Goal: Task Accomplishment & Management: Use online tool/utility

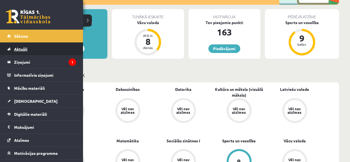
scroll to position [55, 0]
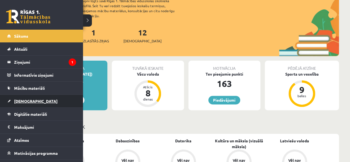
click at [23, 101] on span "[DEMOGRAPHIC_DATA]" at bounding box center [35, 100] width 43 height 5
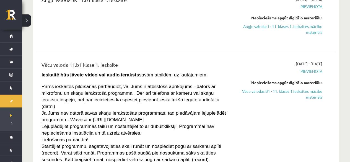
scroll to position [111, 0]
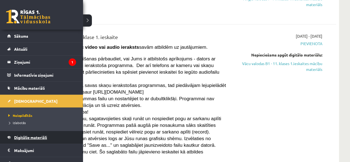
click at [39, 138] on span "Digitālie materiāli" at bounding box center [30, 137] width 33 height 5
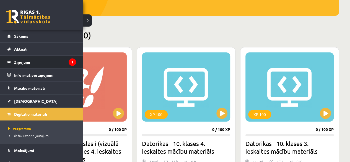
click at [14, 57] on legend "Ziņojumi 1" at bounding box center [45, 62] width 62 height 13
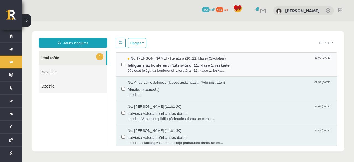
click at [158, 64] on span "Ielūgums uz konferenci 'Literatūra I 11. klase 1. ieskaite'" at bounding box center [230, 64] width 204 height 7
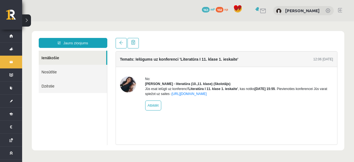
click at [124, 87] on img at bounding box center [128, 84] width 16 height 16
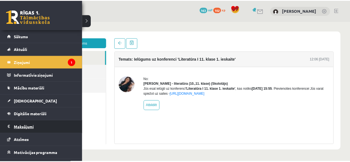
scroll to position [22, 0]
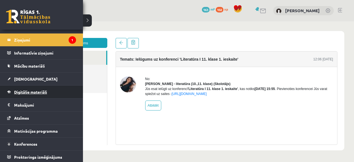
click at [29, 90] on span "Digitālie materiāli" at bounding box center [30, 91] width 33 height 5
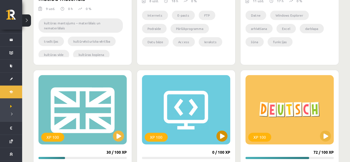
scroll to position [360, 0]
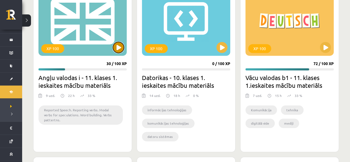
click at [119, 46] on button at bounding box center [118, 47] width 11 height 11
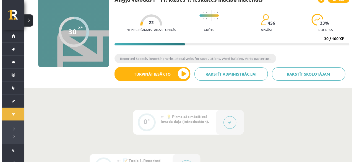
scroll to position [28, 0]
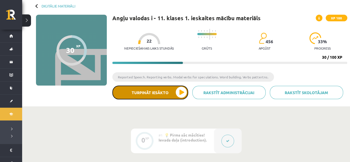
click at [168, 96] on button "Turpināt iesākto" at bounding box center [150, 92] width 76 height 14
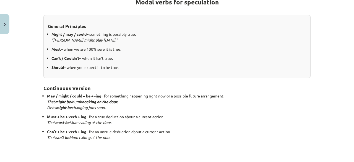
scroll to position [138, 0]
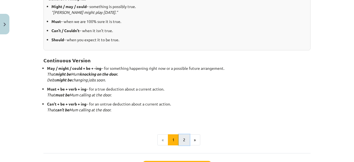
click at [179, 139] on button "2" at bounding box center [184, 139] width 11 height 11
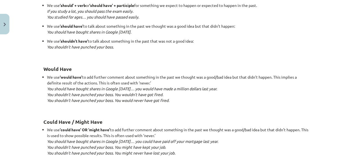
scroll to position [553, 0]
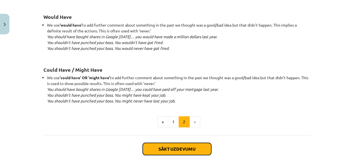
click at [190, 147] on button "Sākt uzdevumu" at bounding box center [177, 149] width 69 height 12
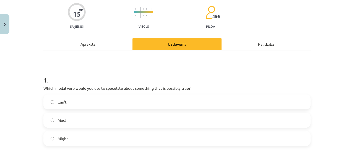
scroll to position [41, 0]
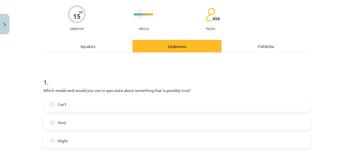
click at [70, 139] on label "Might" at bounding box center [177, 141] width 266 height 14
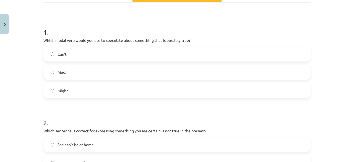
scroll to position [152, 0]
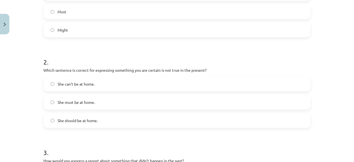
click at [95, 82] on label "She can't be at home." at bounding box center [177, 84] width 266 height 14
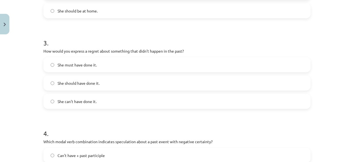
scroll to position [263, 0]
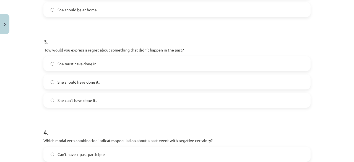
click at [109, 83] on label "She should have done it." at bounding box center [177, 82] width 266 height 14
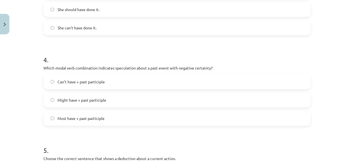
scroll to position [346, 0]
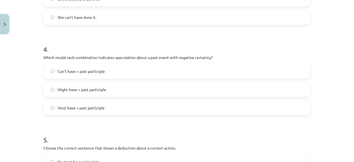
click at [111, 69] on label "Can't have + past participle" at bounding box center [177, 71] width 266 height 14
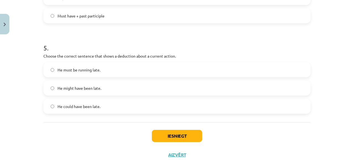
scroll to position [453, 0]
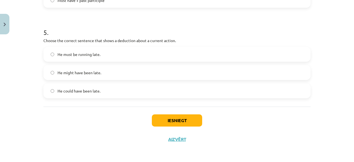
click at [111, 52] on label "He must be running late." at bounding box center [177, 54] width 266 height 14
click at [180, 122] on button "Iesniegt" at bounding box center [177, 120] width 50 height 12
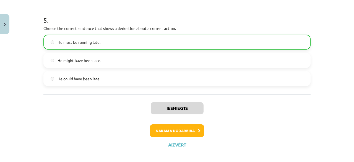
scroll to position [471, 0]
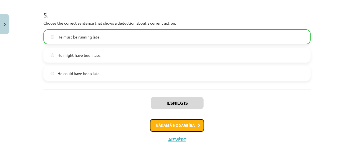
click at [195, 125] on button "Nākamā nodarbība" at bounding box center [177, 125] width 54 height 13
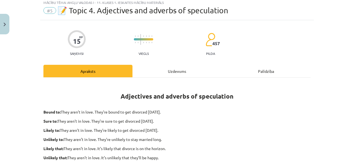
scroll to position [14, 0]
